Goal: Use online tool/utility: Utilize a website feature to perform a specific function

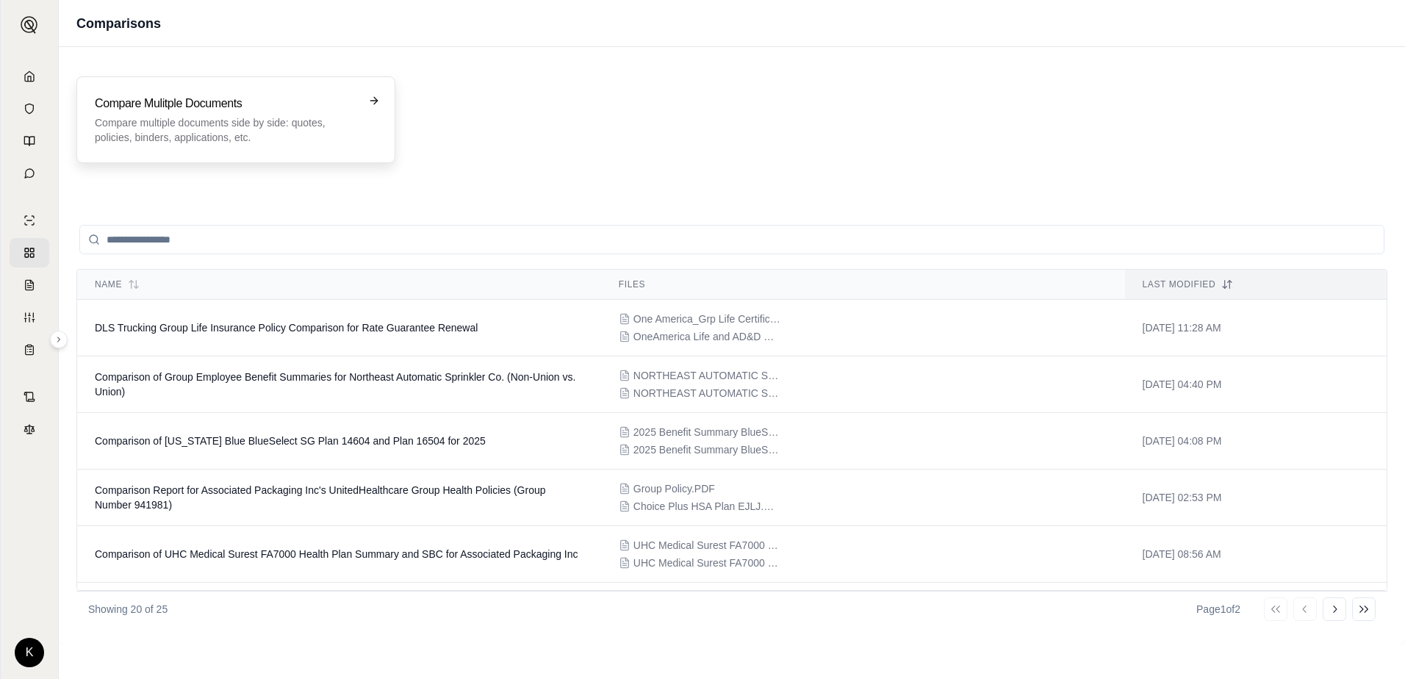
click at [223, 108] on h3 "Compare Mulitple Documents" at bounding box center [226, 104] width 262 height 18
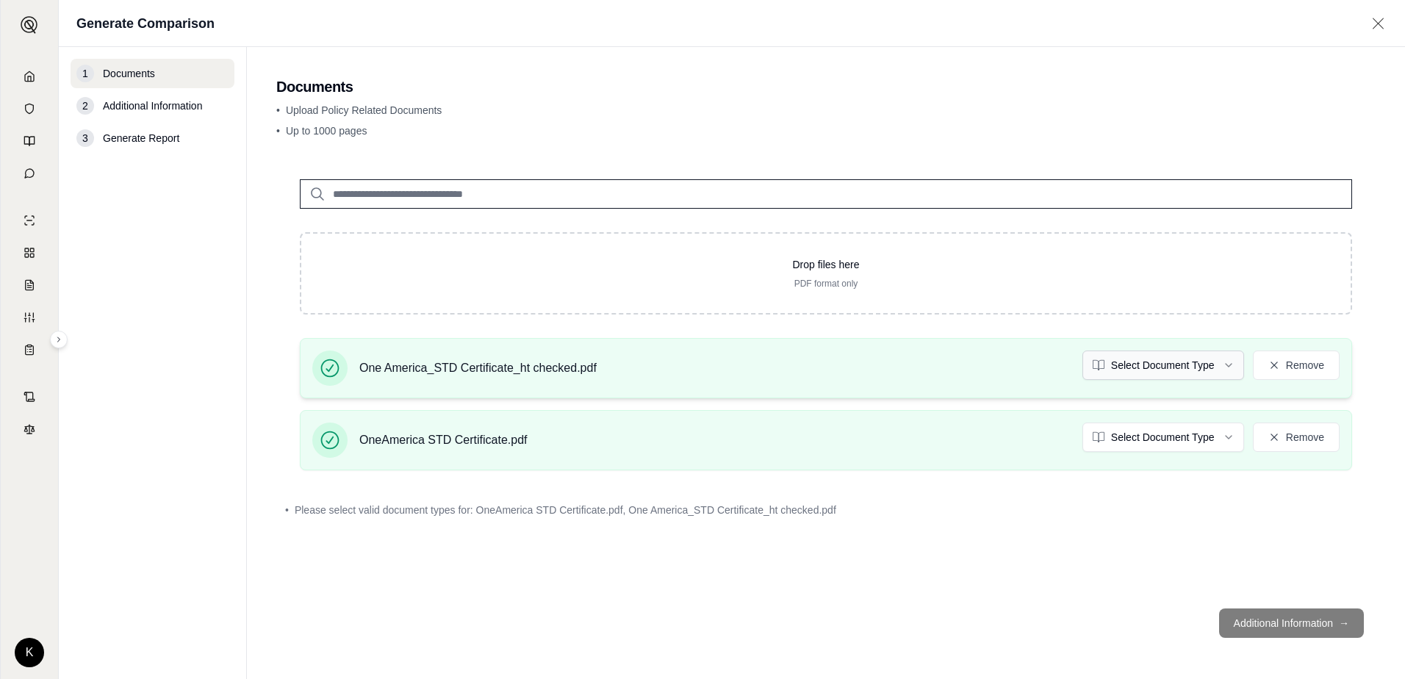
click at [1151, 359] on html "K Generate Comparison 1 Documents 2 Additional Information 3 Generate Report Do…" at bounding box center [702, 339] width 1405 height 679
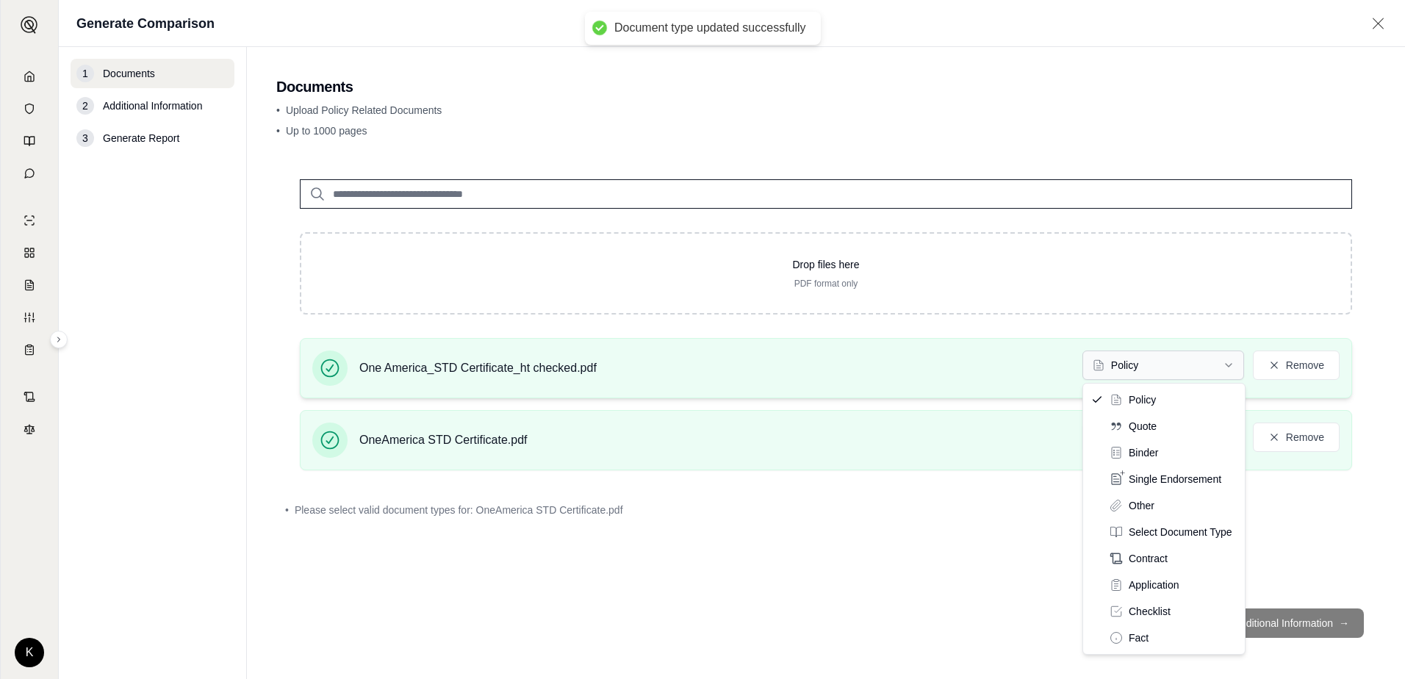
click at [1157, 364] on html "Document type updated successfully K Generate Comparison 1 Documents 2 Addition…" at bounding box center [702, 339] width 1405 height 679
click at [1052, 531] on html "K Generate Comparison 1 Documents 2 Additional Information 3 Generate Report Do…" at bounding box center [702, 339] width 1405 height 679
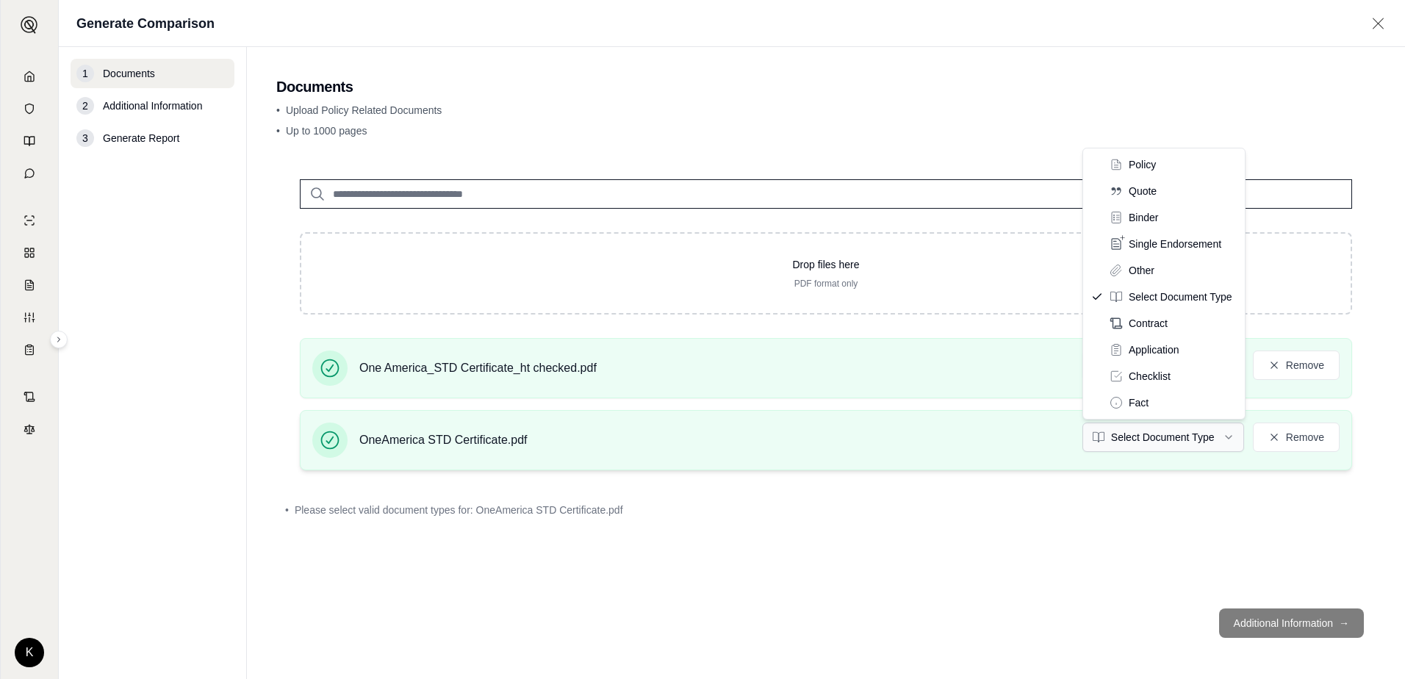
click at [1140, 448] on html "K Generate Comparison 1 Documents 2 Additional Information 3 Generate Report Do…" at bounding box center [702, 339] width 1405 height 679
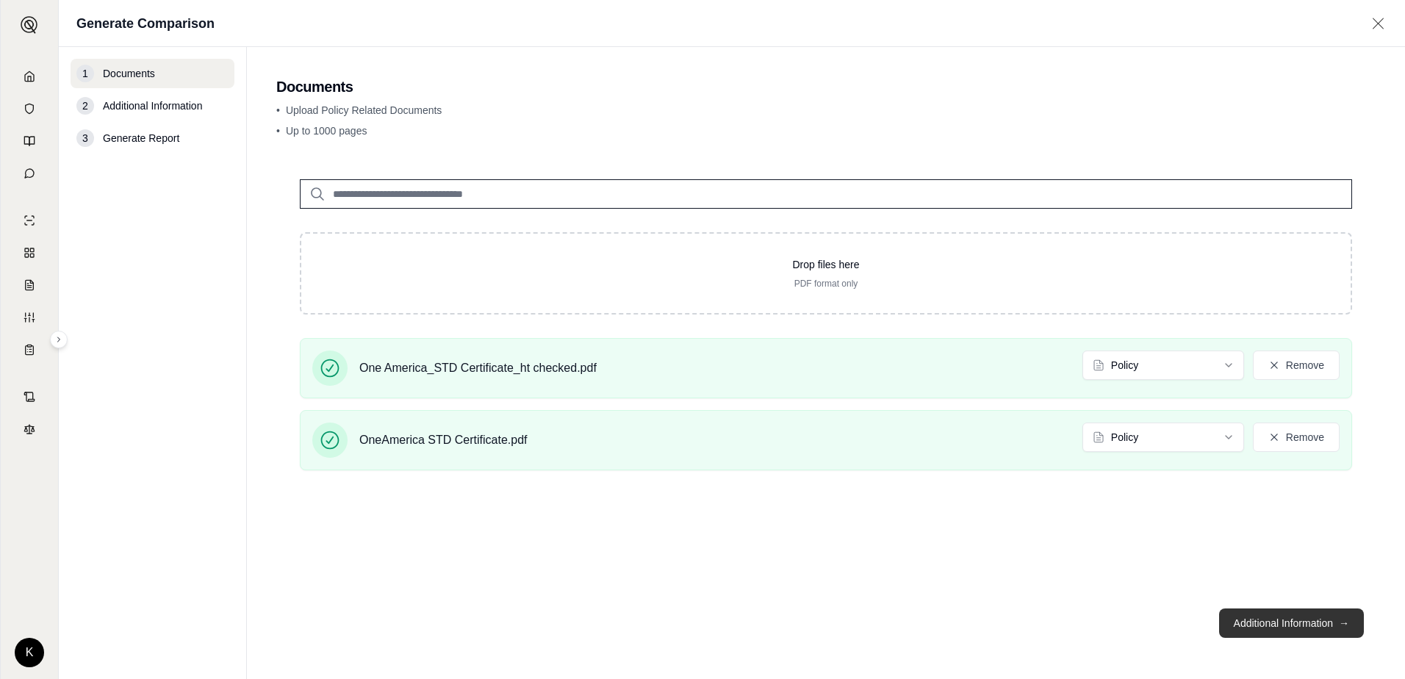
click at [1263, 625] on button "Additional Information →" at bounding box center [1291, 622] width 145 height 29
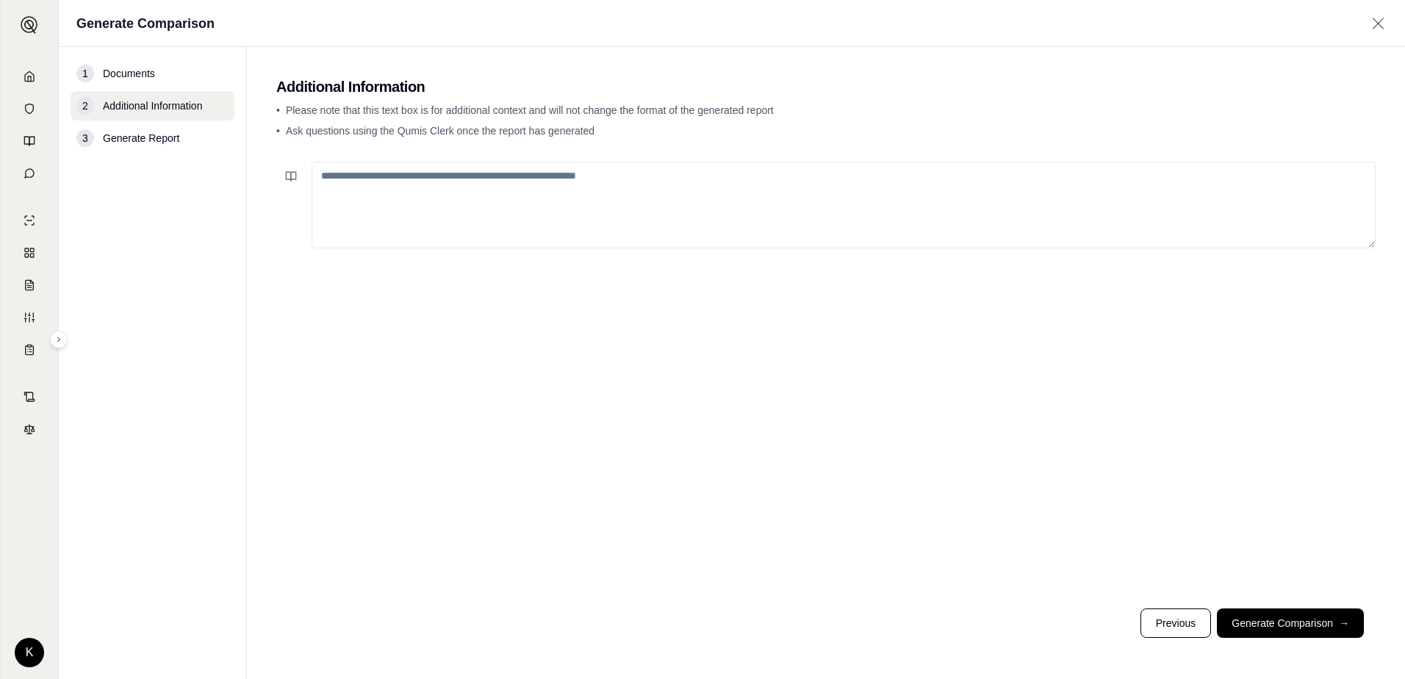
click at [614, 196] on textarea at bounding box center [844, 205] width 1064 height 87
type textarea "**********"
click at [1238, 617] on button "Generate Comparison →" at bounding box center [1290, 622] width 147 height 29
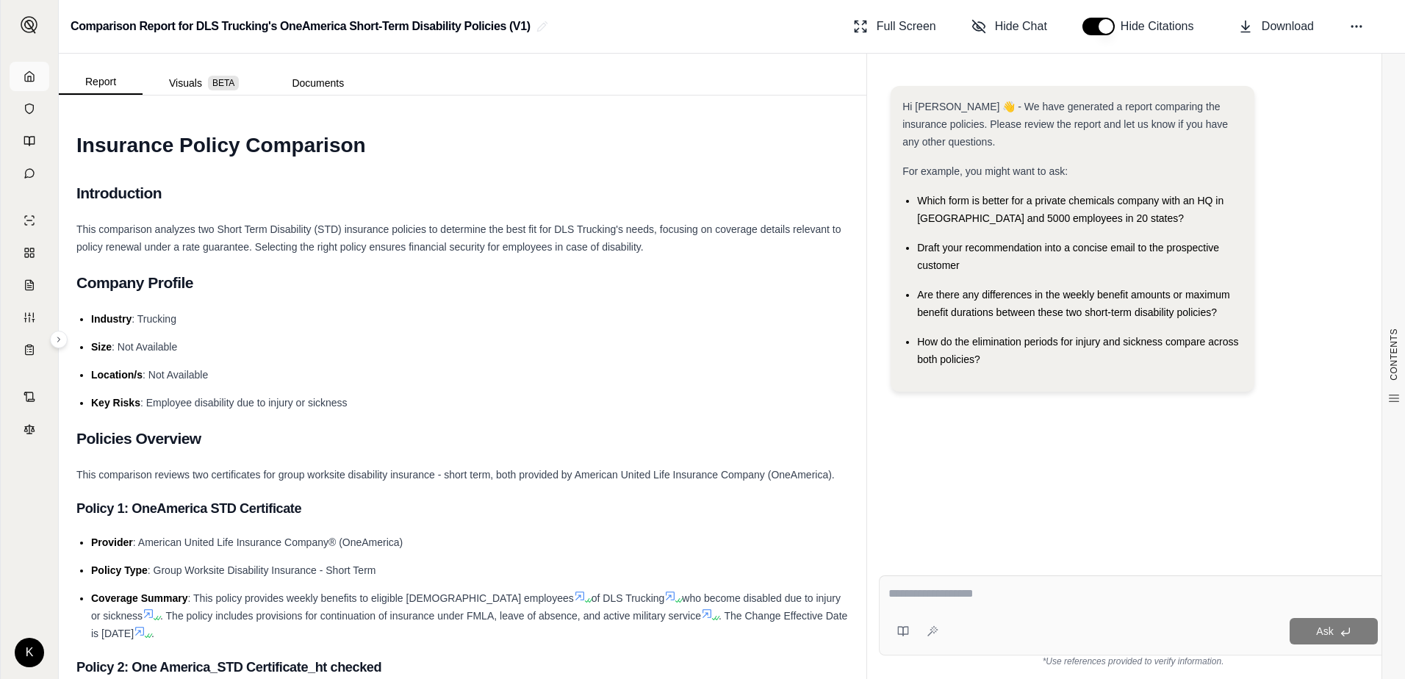
click at [36, 70] on link at bounding box center [30, 76] width 40 height 29
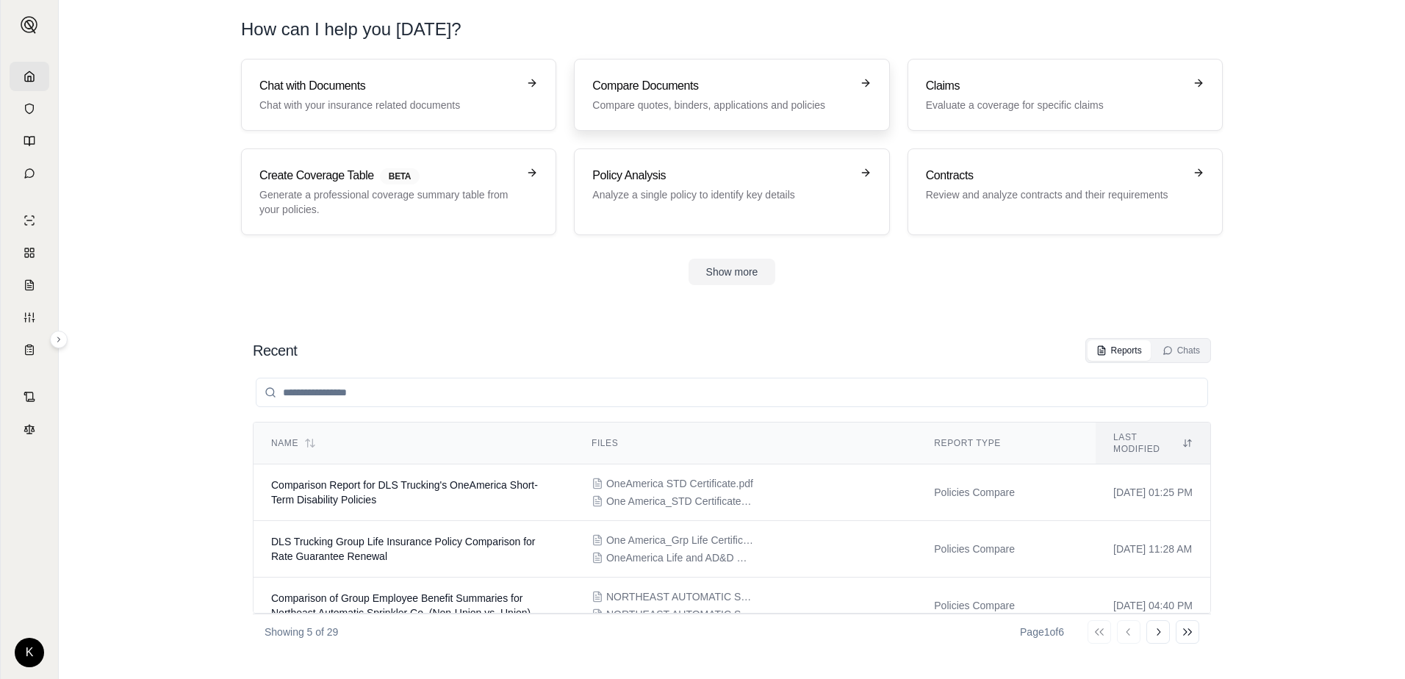
click at [750, 84] on h3 "Compare Documents" at bounding box center [721, 86] width 258 height 18
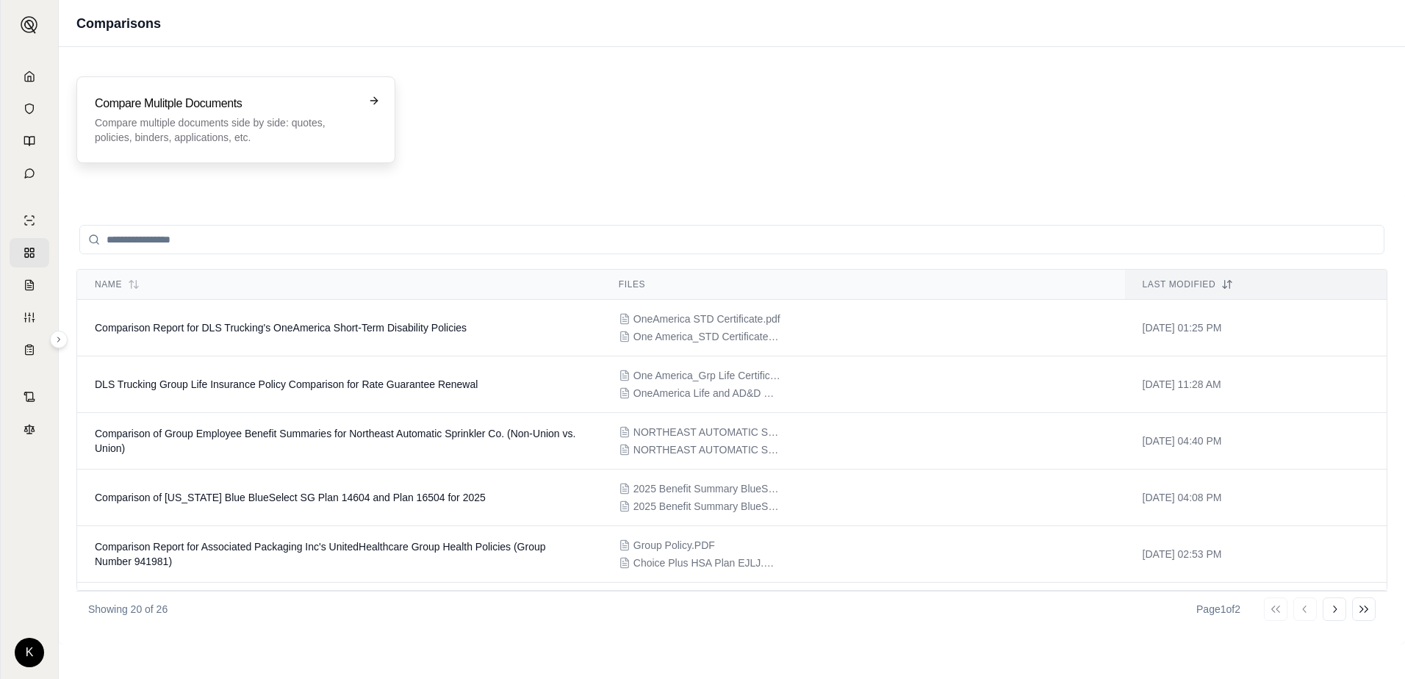
click at [333, 109] on h3 "Compare Mulitple Documents" at bounding box center [226, 104] width 262 height 18
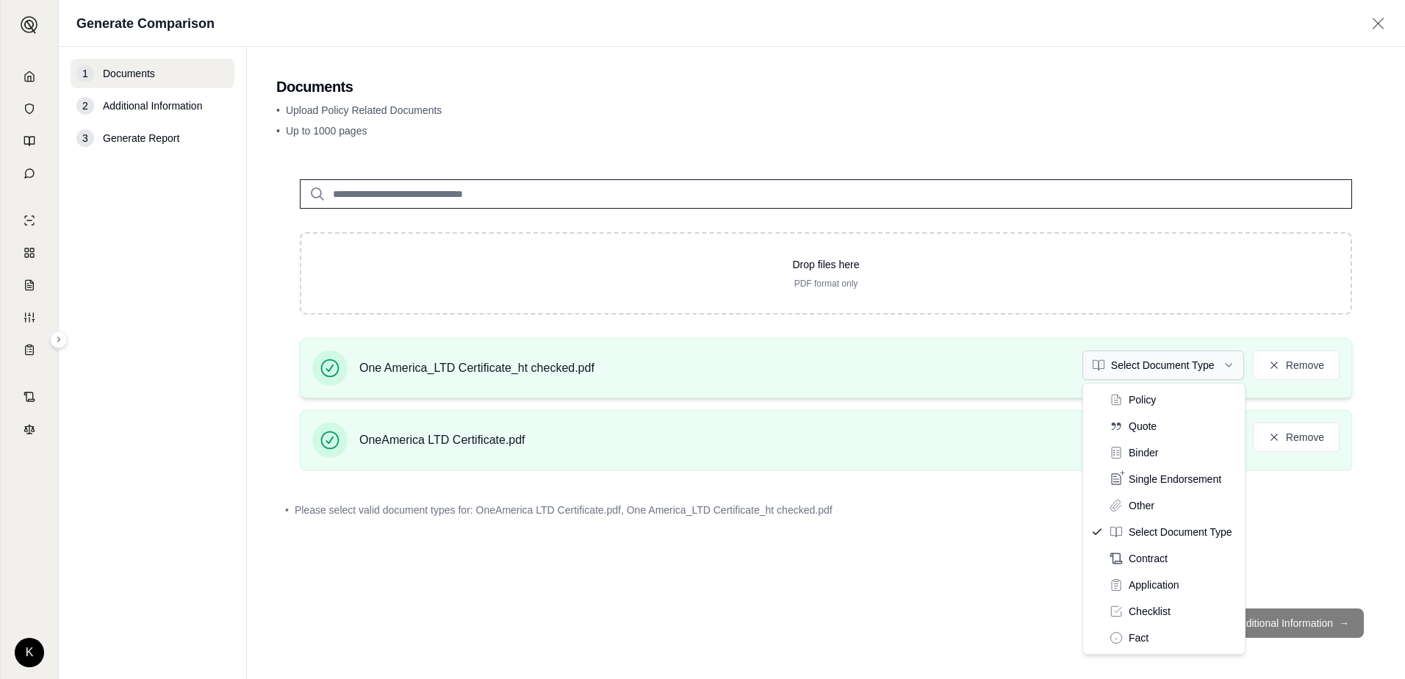
click at [1124, 375] on html "K Generate Comparison 1 Documents 2 Additional Information 3 Generate Report Do…" at bounding box center [702, 339] width 1405 height 679
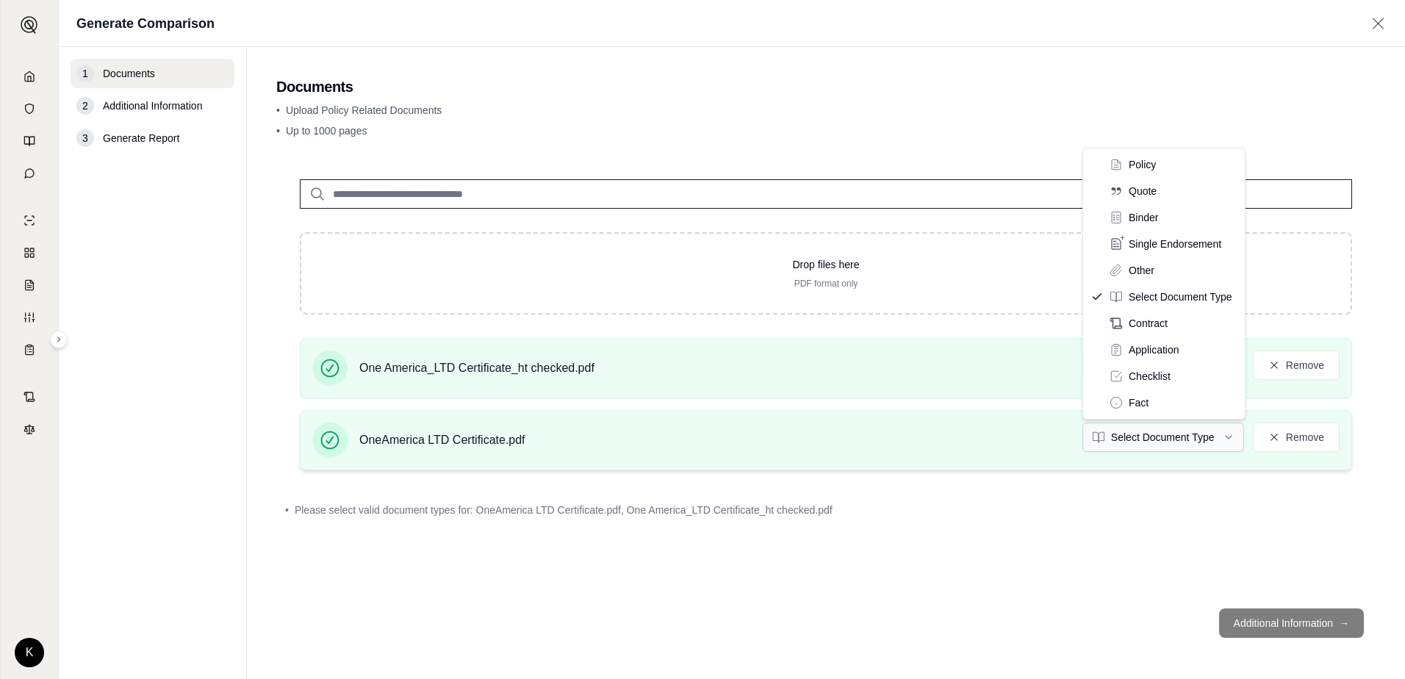
click at [1119, 436] on html "K Generate Comparison 1 Documents 2 Additional Information 3 Generate Report Do…" at bounding box center [702, 339] width 1405 height 679
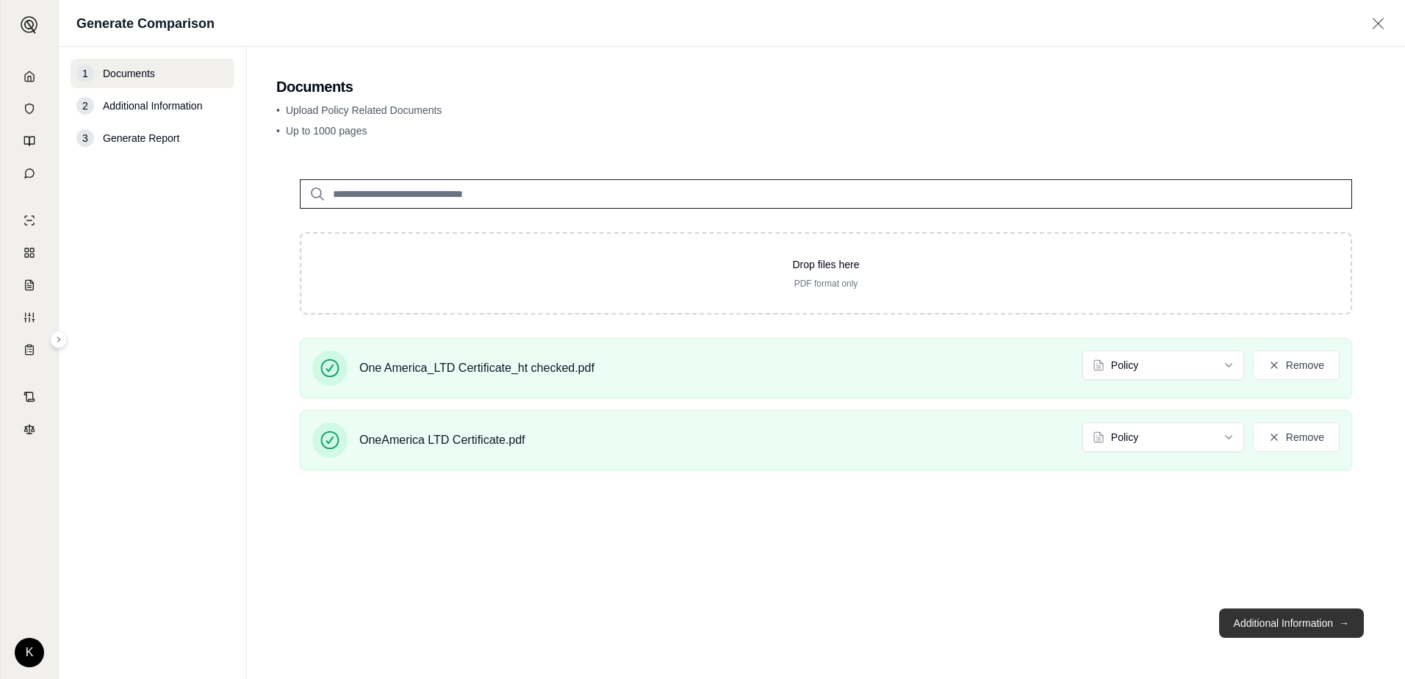
click at [1238, 631] on button "Additional Information →" at bounding box center [1291, 622] width 145 height 29
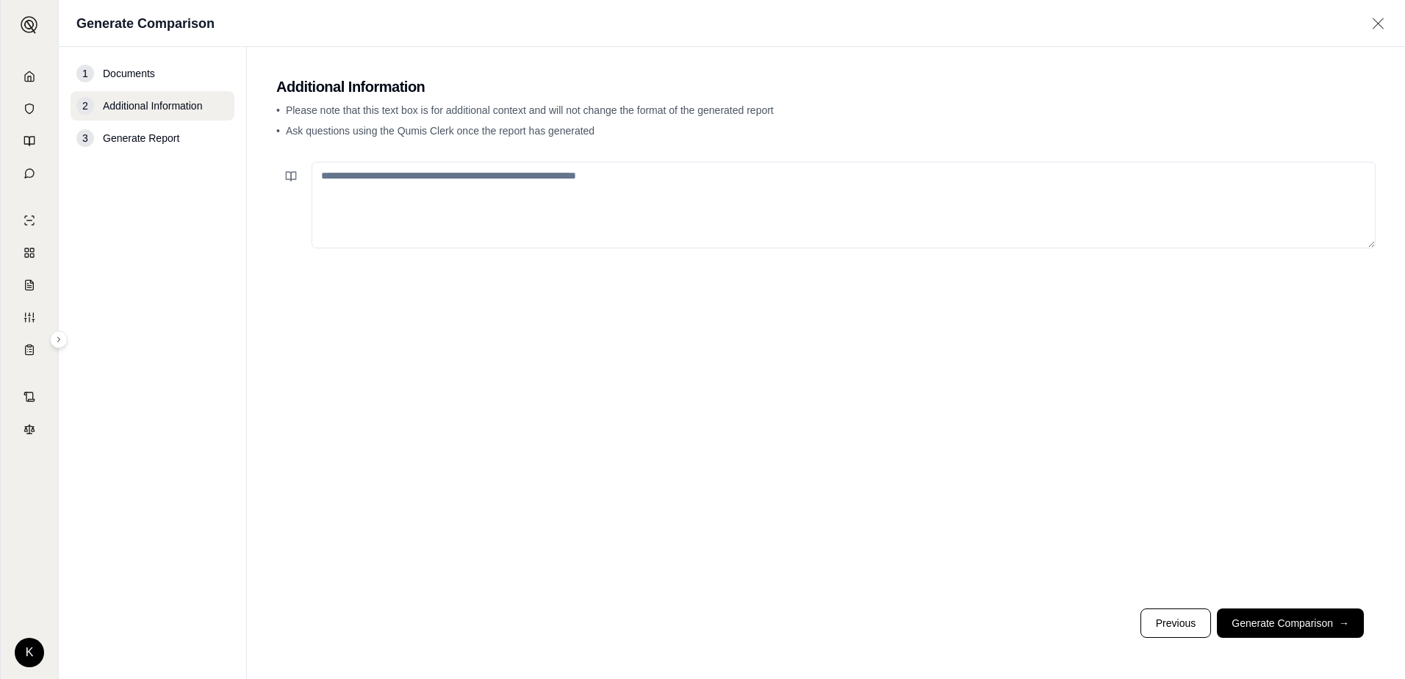
click at [582, 183] on textarea at bounding box center [844, 205] width 1064 height 87
type textarea "**********"
click at [1263, 611] on button "Generate Comparison →" at bounding box center [1290, 622] width 147 height 29
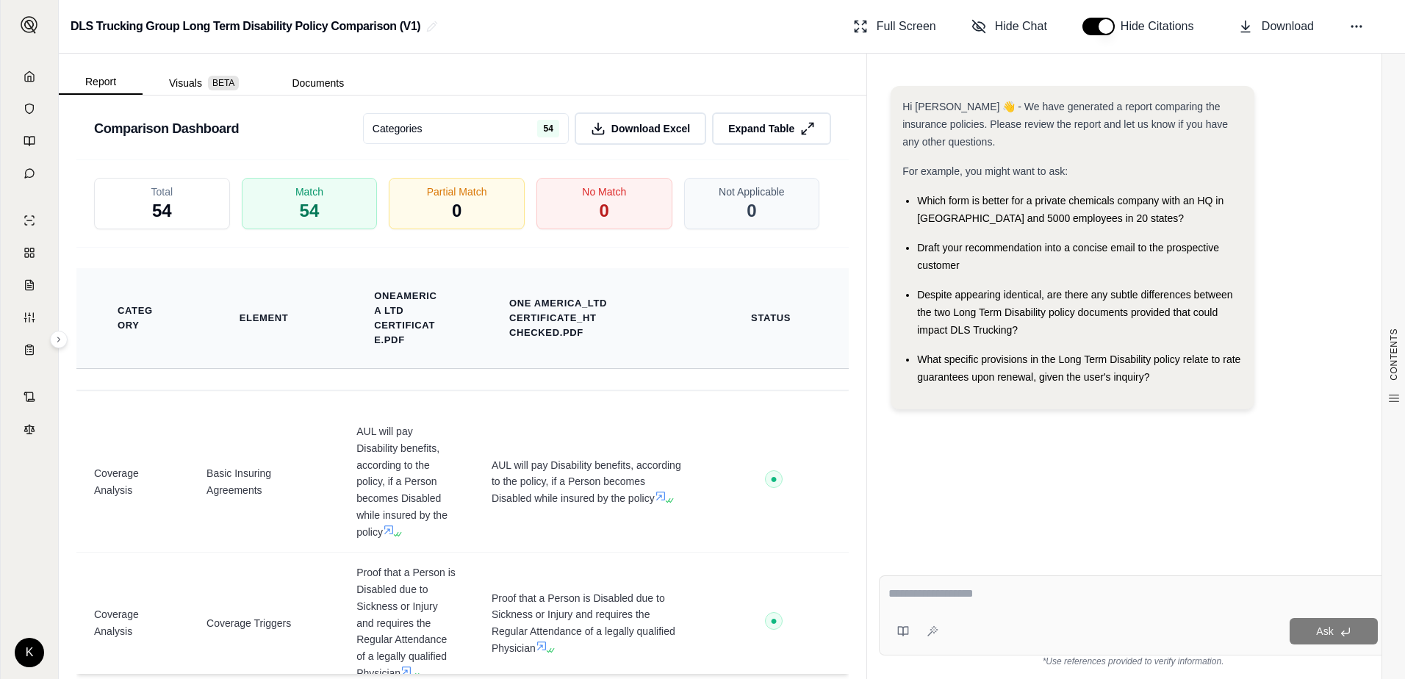
scroll to position [2352, 0]
